Goal: Task Accomplishment & Management: Use online tool/utility

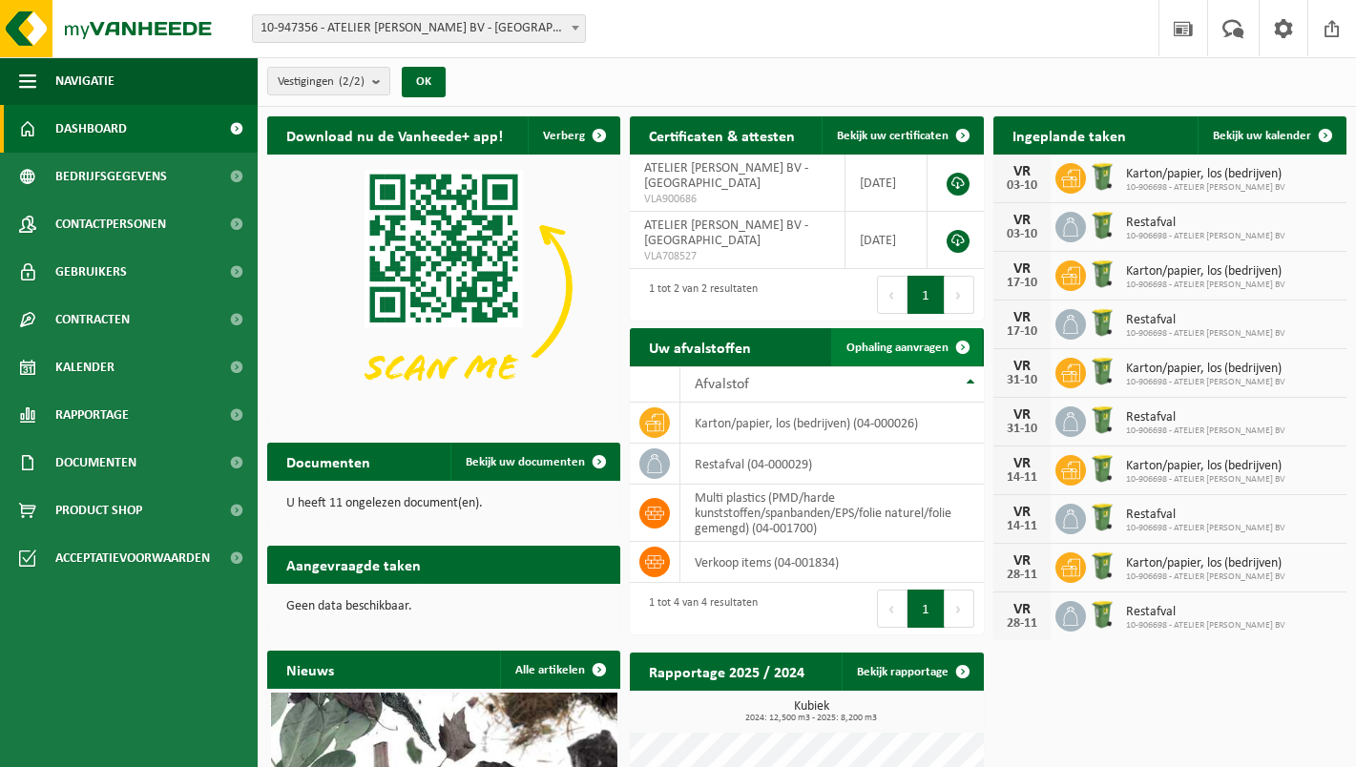
click at [965, 339] on span at bounding box center [963, 347] width 38 height 38
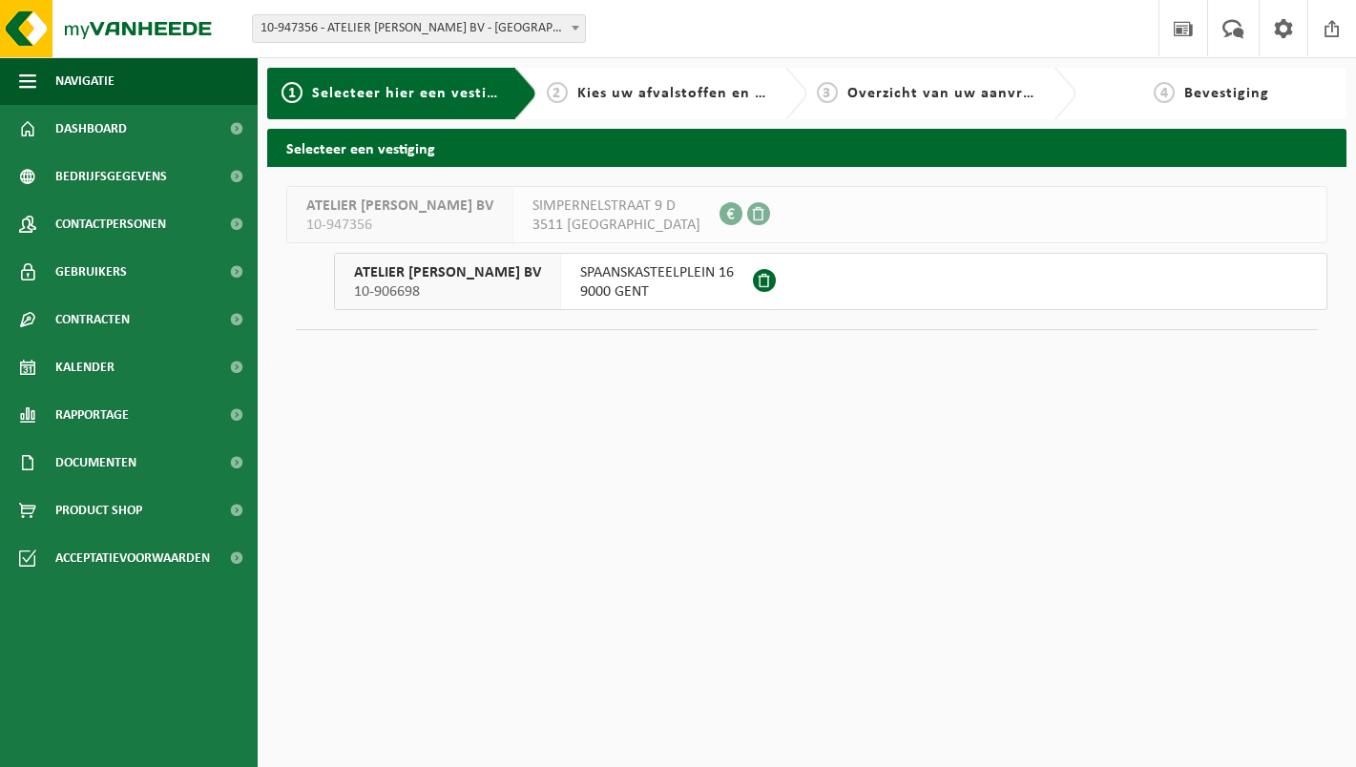
click at [665, 269] on span "SPAANSKASTEELPLEIN 16" at bounding box center [657, 272] width 154 height 19
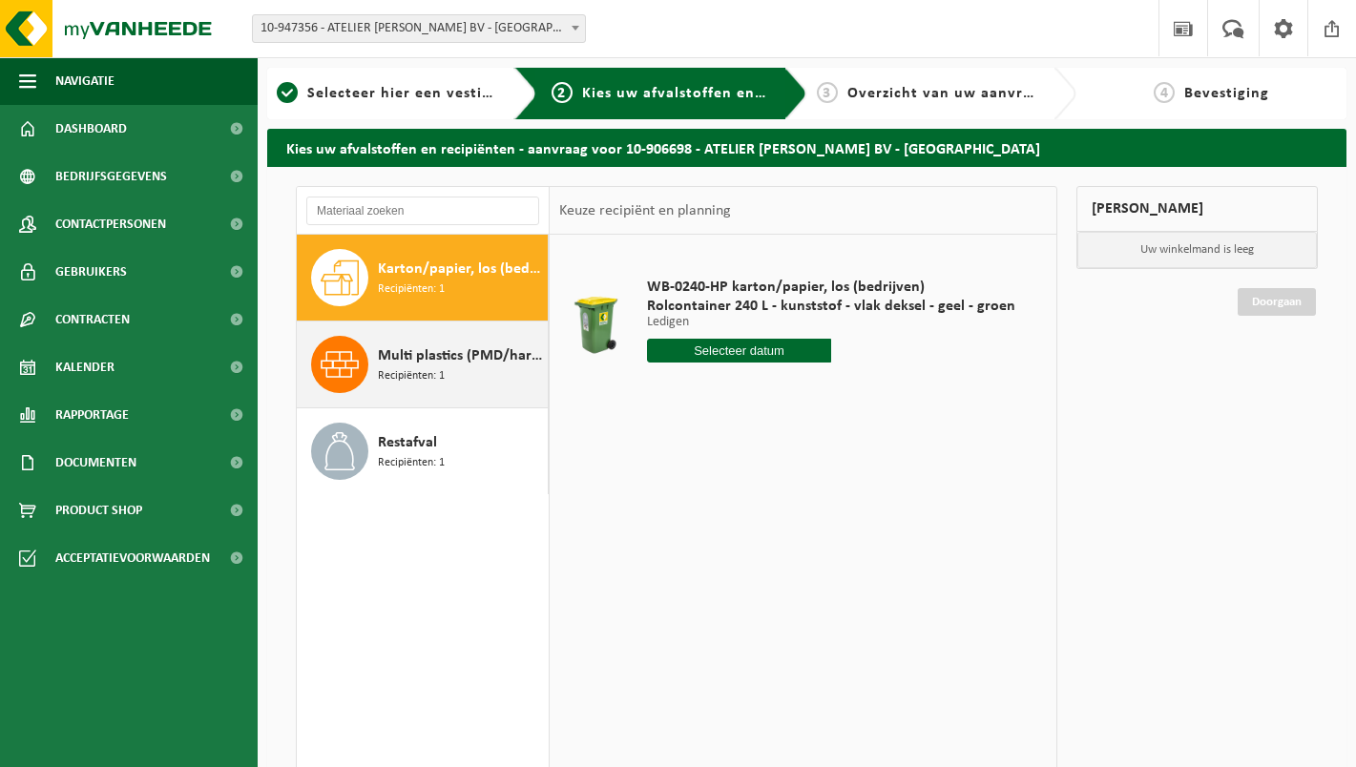
click at [491, 351] on span "Multi plastics (PMD/harde kunststoffen/spanbanden/EPS/folie naturel/folie gemen…" at bounding box center [460, 356] width 165 height 23
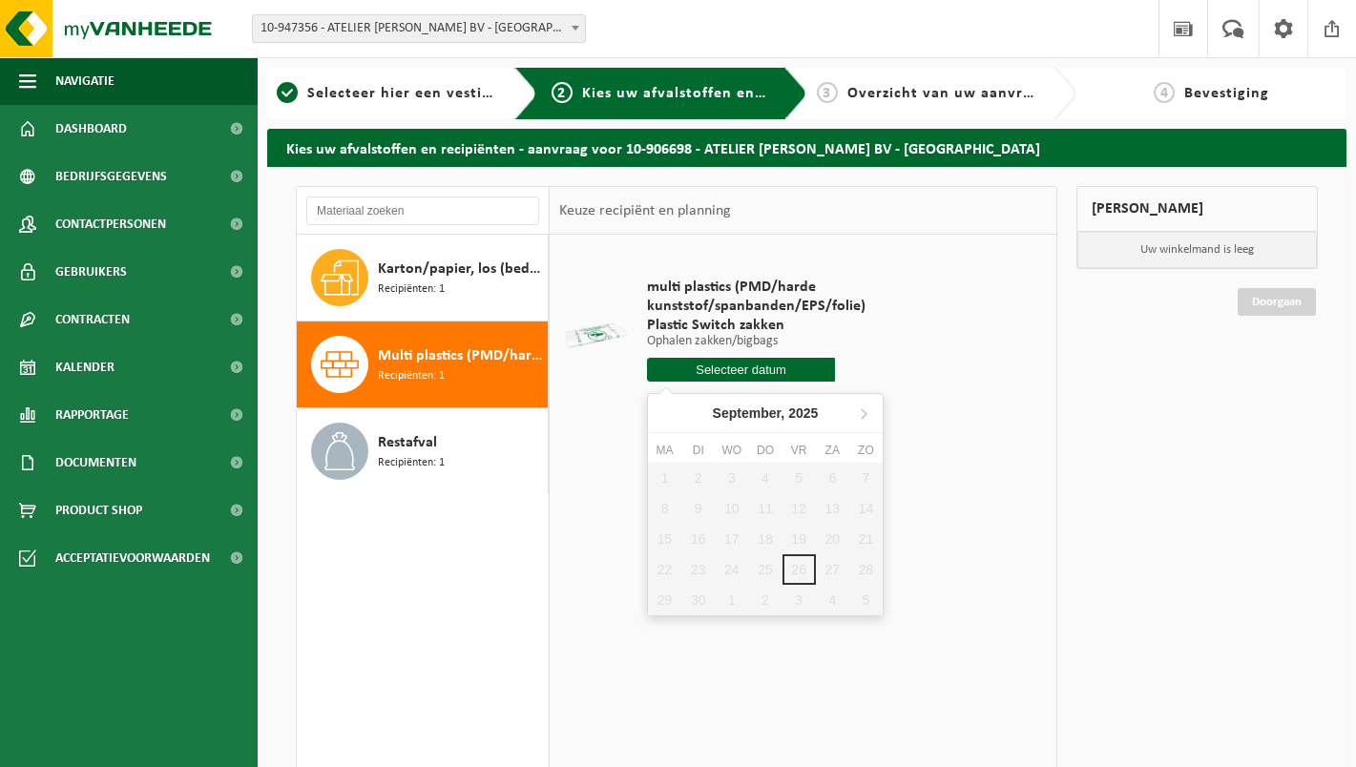
click at [704, 368] on input "text" at bounding box center [741, 370] width 188 height 24
click at [795, 603] on div "3" at bounding box center [799, 600] width 33 height 31
type input "Van 2025-10-03"
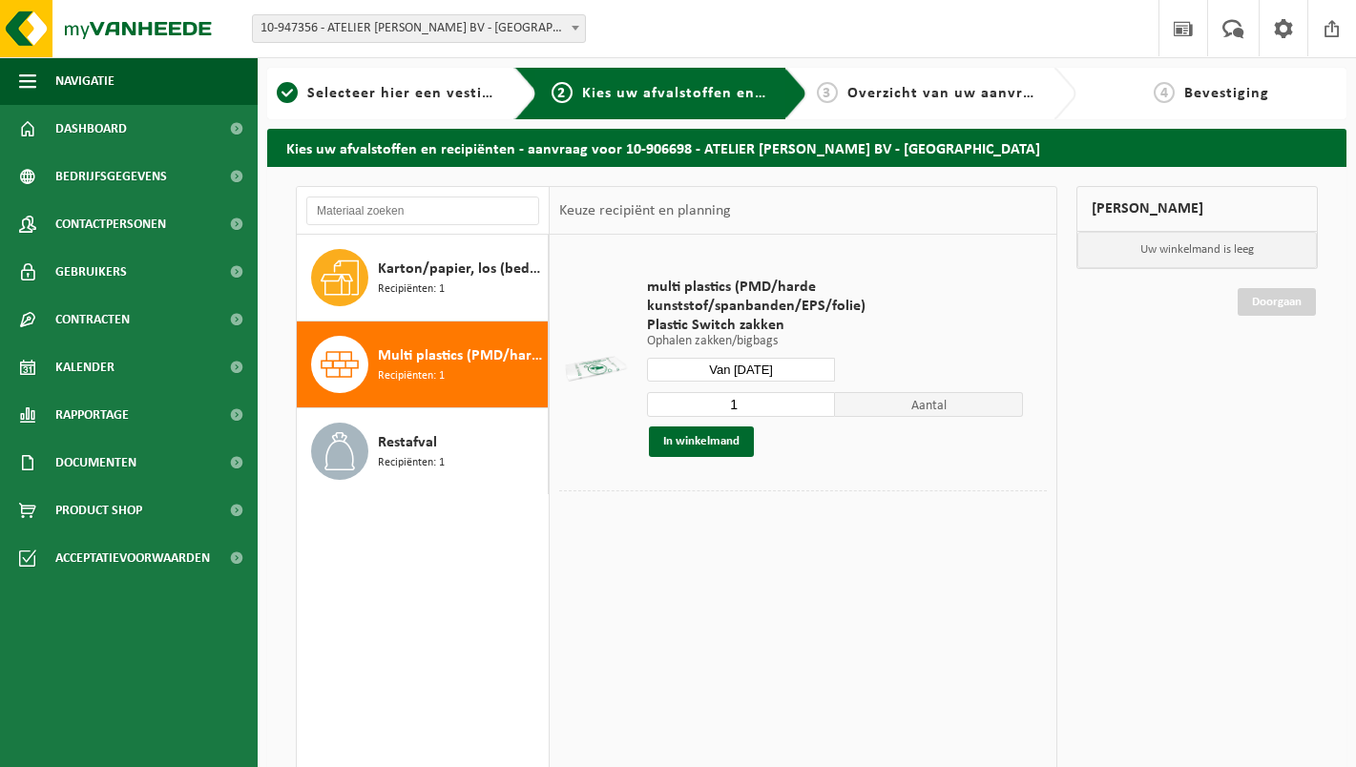
type input "2"
click at [820, 402] on input "2" at bounding box center [741, 404] width 188 height 25
click at [744, 433] on button "In winkelmand" at bounding box center [701, 442] width 105 height 31
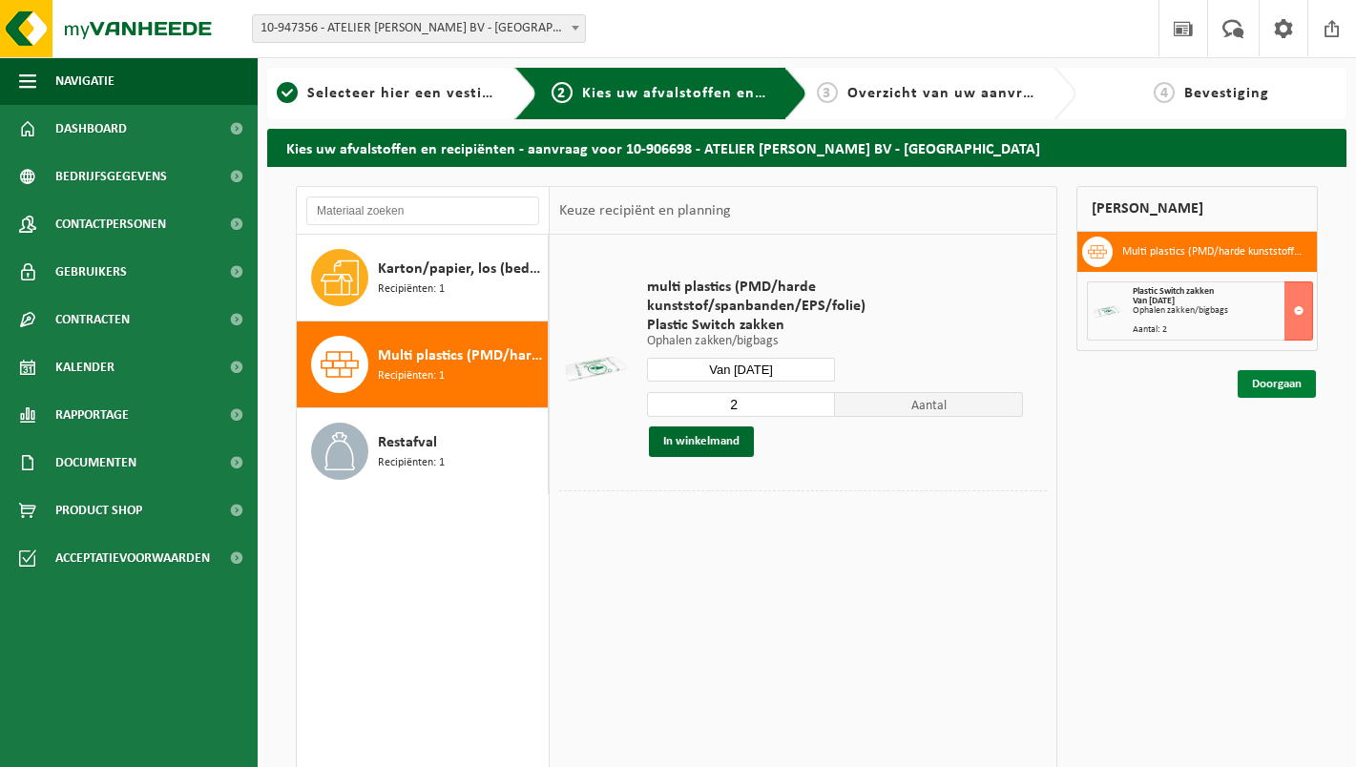
click at [1263, 383] on link "Doorgaan" at bounding box center [1277, 384] width 78 height 28
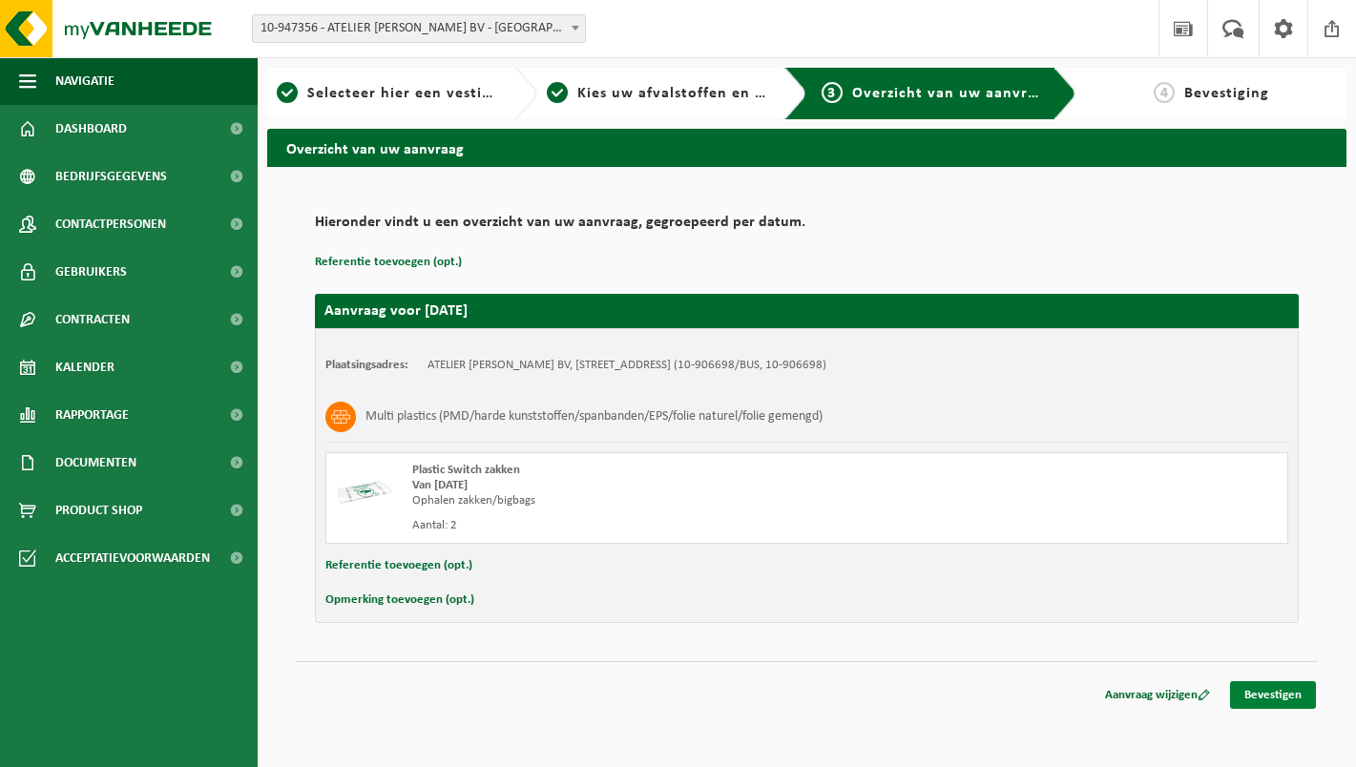
click at [1284, 693] on link "Bevestigen" at bounding box center [1273, 696] width 86 height 28
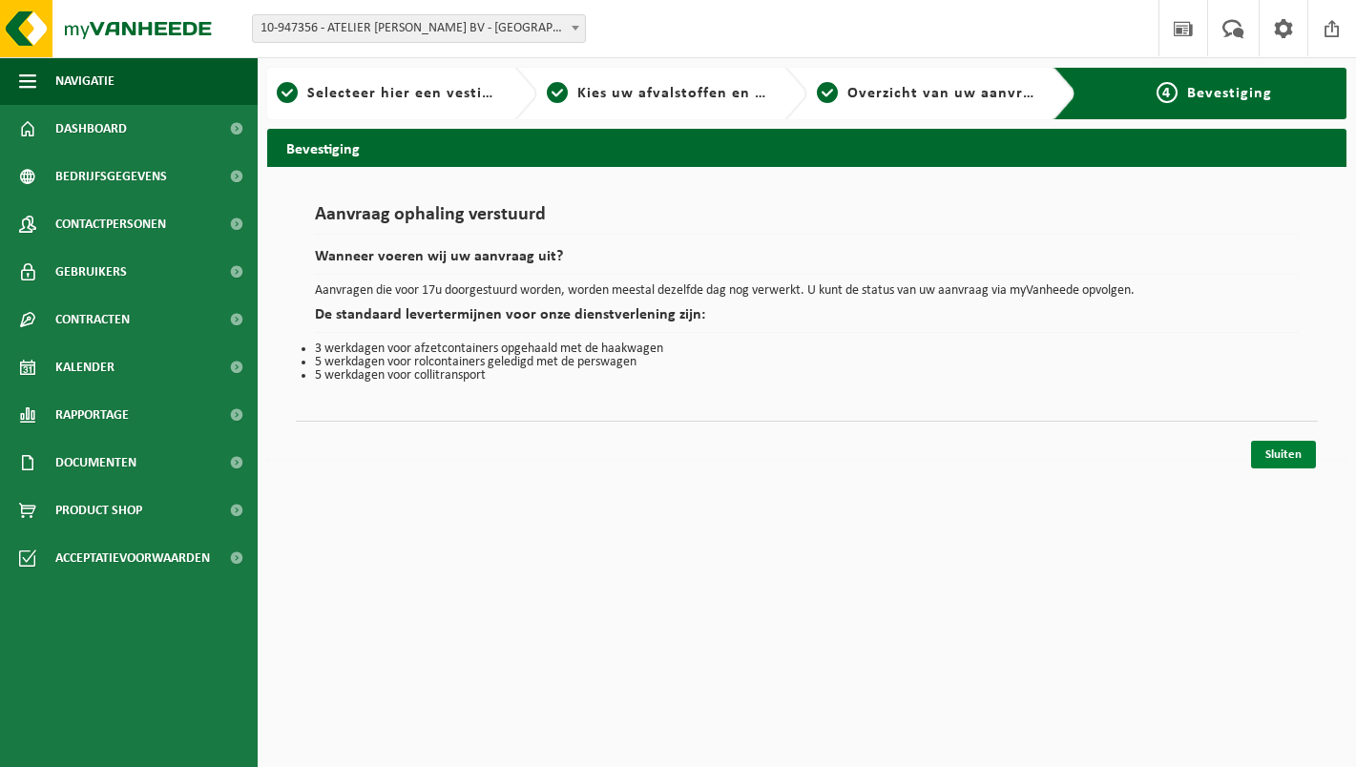
click at [1287, 456] on link "Sluiten" at bounding box center [1283, 455] width 65 height 28
